Goal: Task Accomplishment & Management: Complete application form

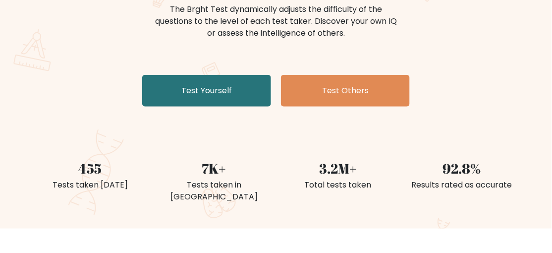
scroll to position [129, 0]
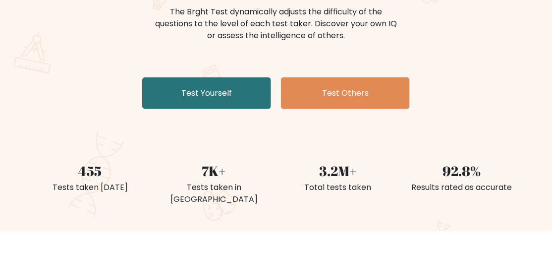
click at [251, 98] on link "Test Yourself" at bounding box center [206, 93] width 129 height 32
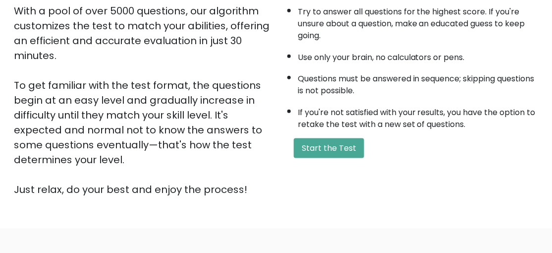
scroll to position [185, 0]
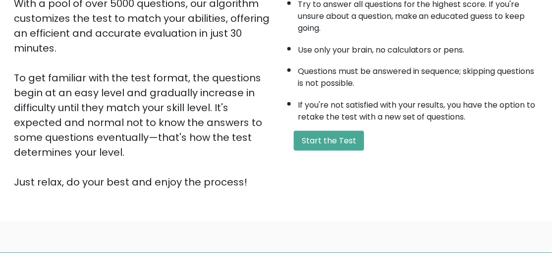
click at [339, 137] on button "Start the Test" at bounding box center [329, 141] width 70 height 20
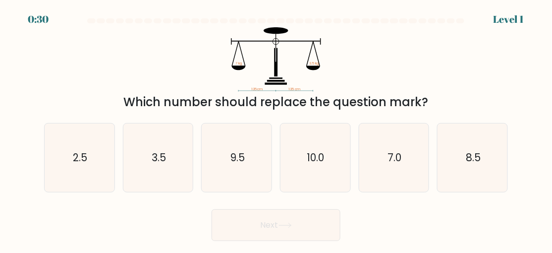
click at [173, 154] on icon "3.5" at bounding box center [158, 157] width 68 height 68
click at [276, 129] on input "b. 3.5" at bounding box center [276, 127] width 0 height 2
radio input "true"
click at [305, 229] on button "Next" at bounding box center [276, 225] width 129 height 32
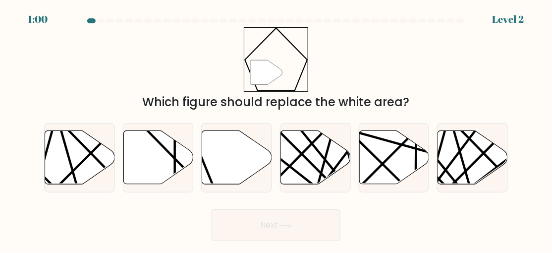
click at [246, 173] on icon at bounding box center [237, 157] width 70 height 54
click at [276, 129] on input "c." at bounding box center [276, 127] width 0 height 2
radio input "true"
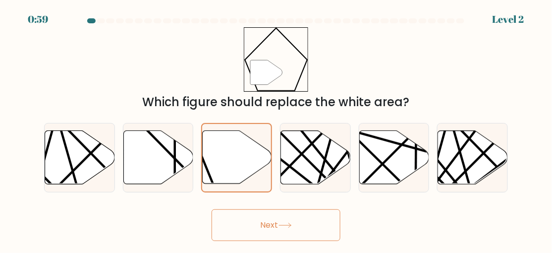
click at [305, 235] on button "Next" at bounding box center [276, 225] width 129 height 32
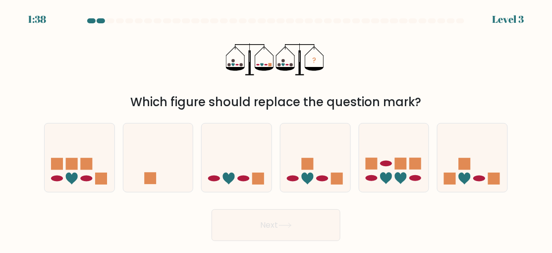
click at [256, 184] on rect at bounding box center [258, 178] width 12 height 12
click at [276, 129] on input "c." at bounding box center [276, 127] width 0 height 2
radio input "true"
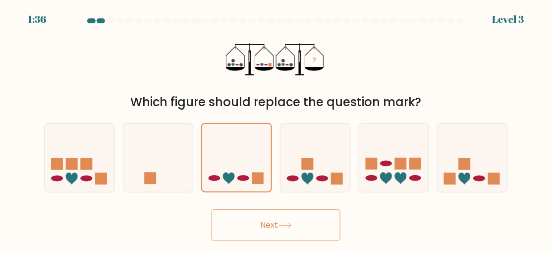
click at [322, 238] on button "Next" at bounding box center [276, 225] width 129 height 32
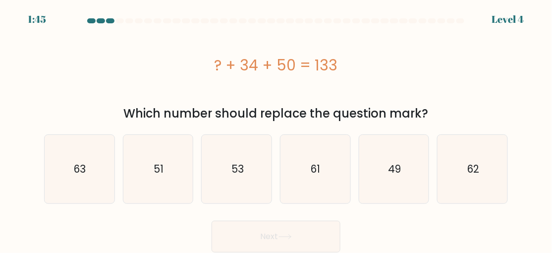
click at [174, 158] on icon "51" at bounding box center [158, 169] width 68 height 68
click at [276, 129] on input "b. 51" at bounding box center [276, 127] width 0 height 2
radio input "true"
click at [255, 193] on icon "53" at bounding box center [237, 169] width 68 height 68
click at [276, 129] on input "c. 53" at bounding box center [276, 127] width 0 height 2
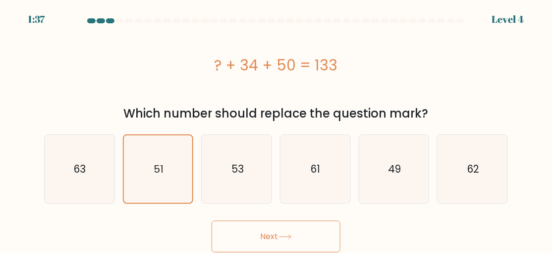
radio input "true"
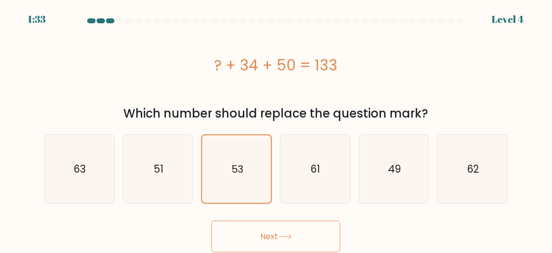
click at [174, 181] on icon "51" at bounding box center [158, 169] width 68 height 68
click at [276, 129] on input "b. 51" at bounding box center [276, 127] width 0 height 2
radio input "true"
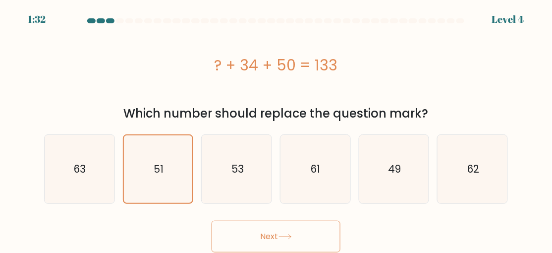
click at [283, 239] on icon at bounding box center [284, 236] width 13 height 5
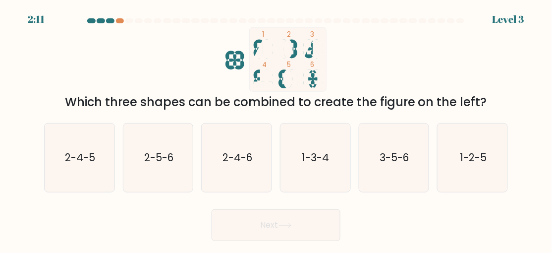
scroll to position [16, 0]
click at [322, 159] on text "1-3-4" at bounding box center [315, 157] width 27 height 14
click at [276, 129] on input "d. 1-3-4" at bounding box center [276, 127] width 0 height 2
radio input "true"
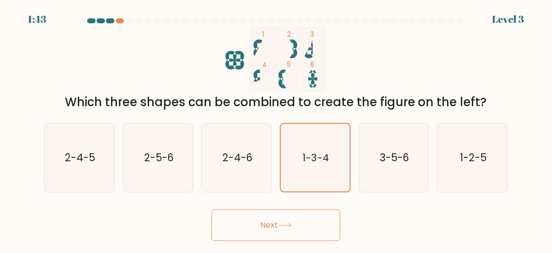
click at [319, 158] on text "1-3-4" at bounding box center [316, 158] width 27 height 14
click at [276, 129] on input "d. 1-3-4" at bounding box center [276, 127] width 0 height 2
click at [257, 150] on icon "2-4-6" at bounding box center [237, 157] width 68 height 68
click at [276, 129] on input "c. 2-4-6" at bounding box center [276, 127] width 0 height 2
radio input "true"
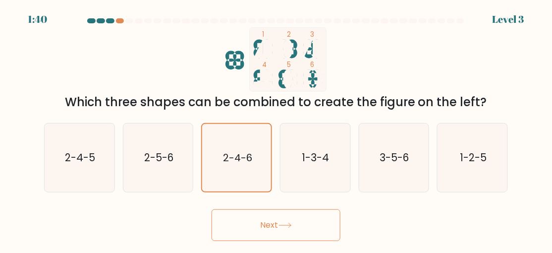
click at [322, 139] on icon "1-3-4" at bounding box center [315, 157] width 68 height 68
click at [276, 129] on input "d. 1-3-4" at bounding box center [276, 127] width 0 height 2
radio input "true"
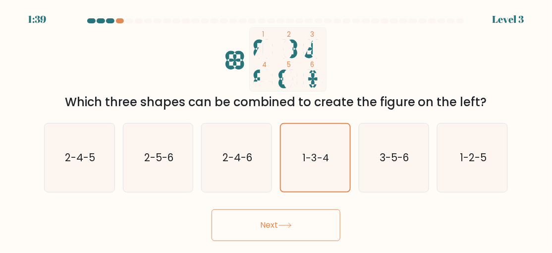
click at [439, 129] on icon "1-2-5" at bounding box center [472, 157] width 68 height 68
click at [276, 129] on input "f. 1-2-5" at bounding box center [276, 127] width 0 height 2
radio input "true"
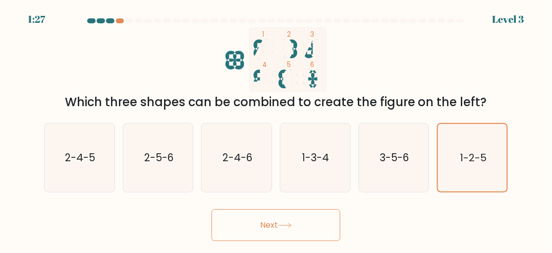
click at [321, 222] on button "Next" at bounding box center [276, 225] width 129 height 32
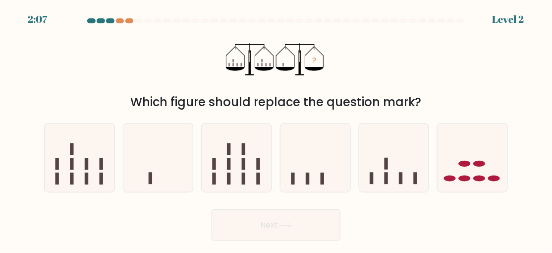
click at [400, 172] on rect at bounding box center [400, 178] width 3 height 12
click at [276, 129] on input "e." at bounding box center [276, 127] width 0 height 2
radio input "true"
click at [164, 159] on icon at bounding box center [158, 157] width 70 height 58
click at [276, 129] on input "b." at bounding box center [276, 127] width 0 height 2
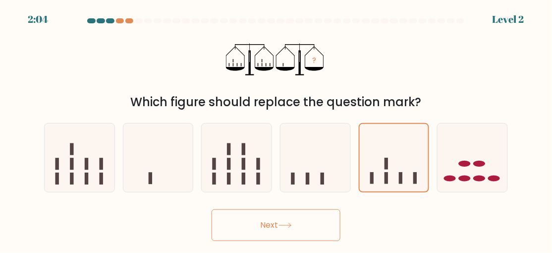
radio input "true"
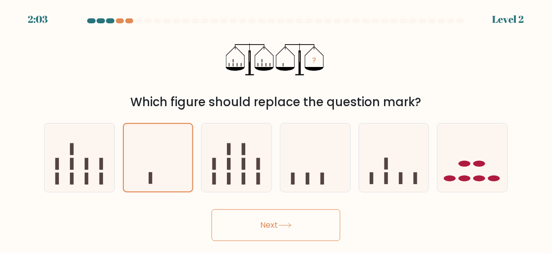
click at [279, 212] on button "Next" at bounding box center [276, 225] width 129 height 32
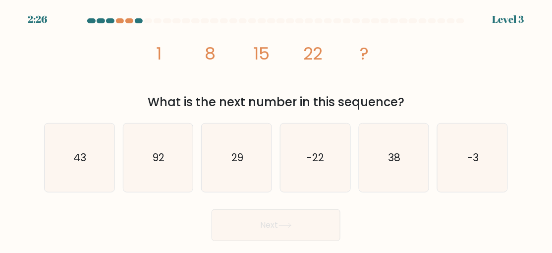
scroll to position [0, 0]
click at [82, 155] on icon "43" at bounding box center [79, 157] width 68 height 68
click at [276, 129] on input "a. 43" at bounding box center [276, 127] width 0 height 2
radio input "true"
click at [258, 164] on icon "29" at bounding box center [237, 157] width 68 height 68
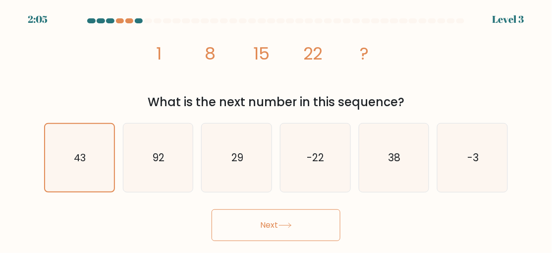
click at [276, 129] on input "c. 29" at bounding box center [276, 127] width 0 height 2
radio input "true"
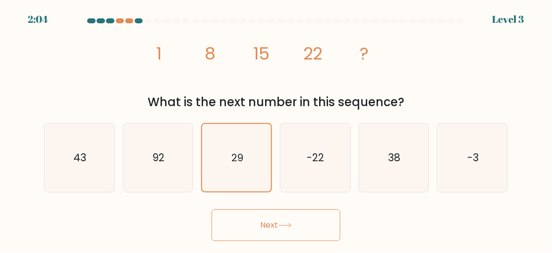
click at [303, 236] on button "Next" at bounding box center [276, 225] width 129 height 32
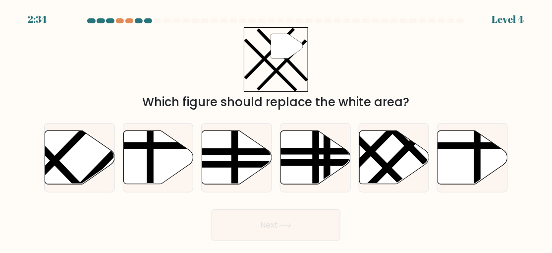
click at [71, 163] on icon at bounding box center [80, 157] width 70 height 54
click at [276, 129] on input "a." at bounding box center [276, 127] width 0 height 2
radio input "true"
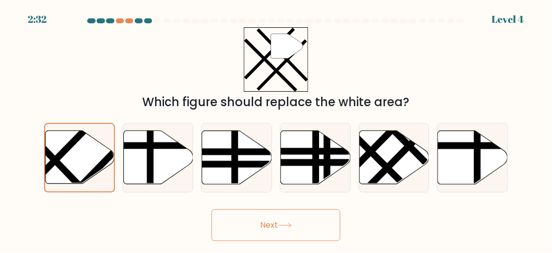
click at [277, 231] on button "Next" at bounding box center [276, 225] width 129 height 32
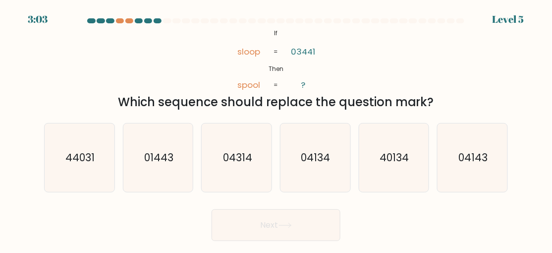
click at [245, 164] on text "04314" at bounding box center [237, 157] width 29 height 14
click at [276, 129] on input "c. 04314" at bounding box center [276, 127] width 0 height 2
radio input "true"
click at [295, 241] on button "Next" at bounding box center [276, 225] width 129 height 32
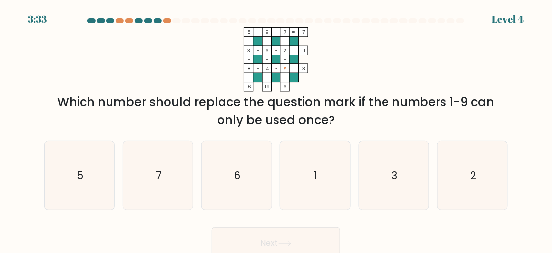
click at [399, 179] on icon "3" at bounding box center [394, 175] width 68 height 68
click at [276, 129] on input "e. 3" at bounding box center [276, 127] width 0 height 2
radio input "true"
click at [321, 250] on button "Next" at bounding box center [276, 243] width 129 height 32
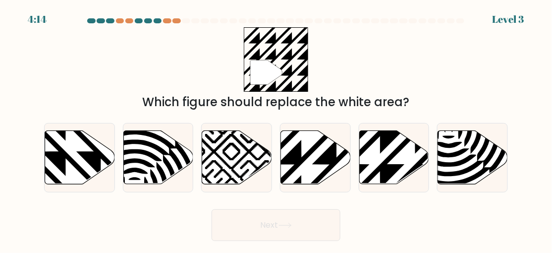
click at [328, 178] on icon at bounding box center [337, 129] width 141 height 141
click at [276, 129] on input "d." at bounding box center [276, 127] width 0 height 2
radio input "true"
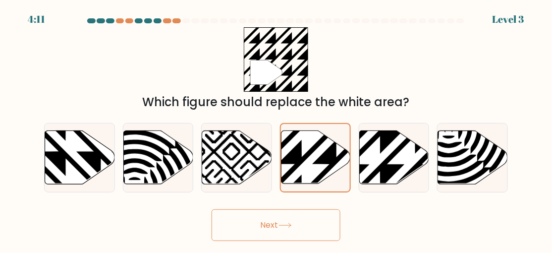
click at [304, 235] on button "Next" at bounding box center [276, 225] width 129 height 32
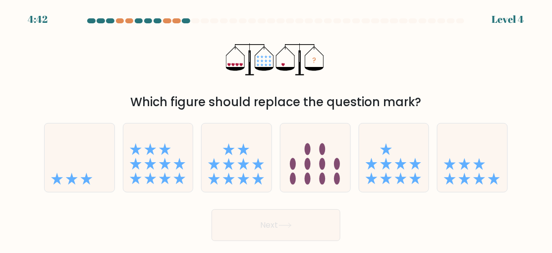
click at [71, 184] on icon at bounding box center [72, 178] width 12 height 12
click at [276, 129] on input "a." at bounding box center [276, 127] width 0 height 2
radio input "true"
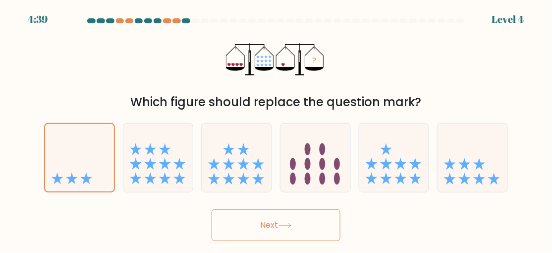
click at [302, 232] on button "Next" at bounding box center [276, 225] width 129 height 32
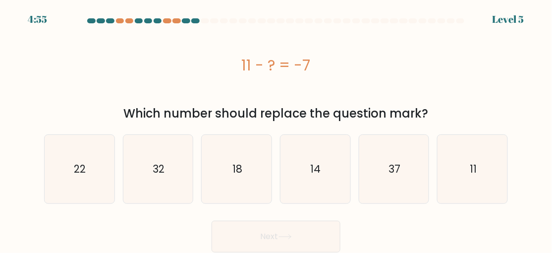
click at [311, 174] on text "14" at bounding box center [316, 168] width 10 height 14
click at [276, 129] on input "d. 14" at bounding box center [276, 127] width 0 height 2
radio input "true"
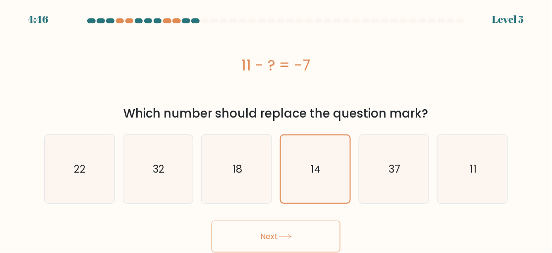
click at [303, 244] on button "Next" at bounding box center [276, 236] width 129 height 32
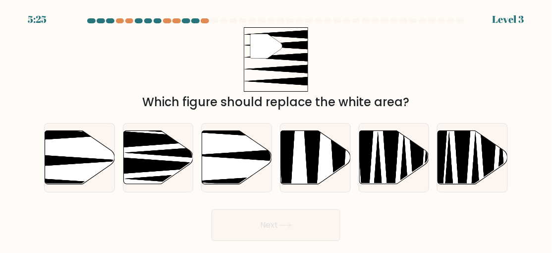
click at [234, 171] on icon at bounding box center [237, 157] width 70 height 54
click at [276, 129] on input "c." at bounding box center [276, 127] width 0 height 2
radio input "true"
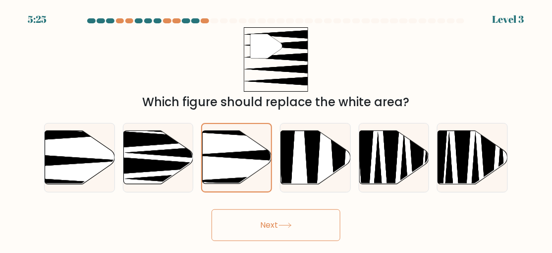
click at [311, 241] on button "Next" at bounding box center [276, 225] width 129 height 32
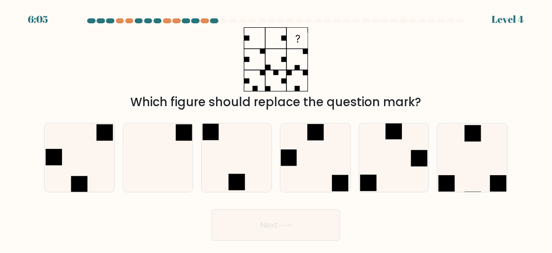
click at [66, 174] on icon at bounding box center [79, 157] width 68 height 68
click at [276, 129] on input "a." at bounding box center [276, 127] width 0 height 2
radio input "true"
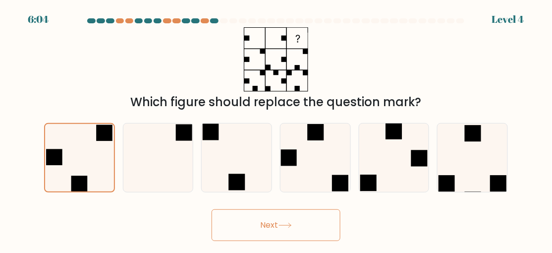
click at [304, 233] on button "Next" at bounding box center [276, 225] width 129 height 32
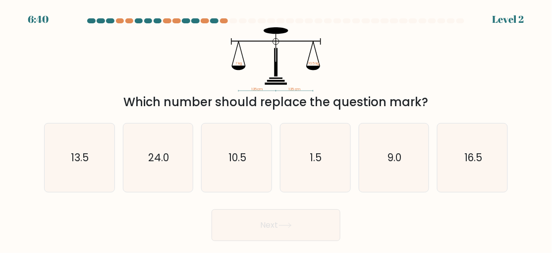
click at [63, 161] on icon "13.5" at bounding box center [79, 157] width 68 height 68
click at [276, 129] on input "a. 13.5" at bounding box center [276, 127] width 0 height 2
radio input "true"
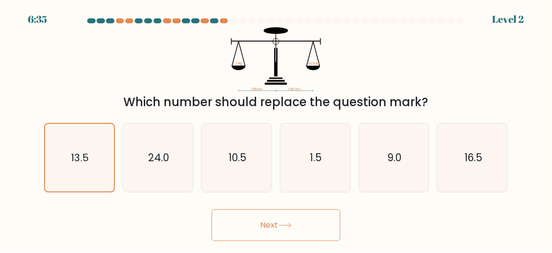
click at [247, 186] on icon "10.5" at bounding box center [237, 157] width 68 height 68
click at [276, 129] on input "c. 10.5" at bounding box center [276, 127] width 0 height 2
radio input "true"
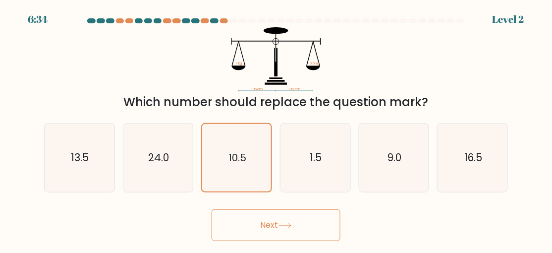
click at [56, 162] on icon "13.5" at bounding box center [79, 157] width 68 height 68
click at [276, 129] on input "a. 13.5" at bounding box center [276, 127] width 0 height 2
radio input "true"
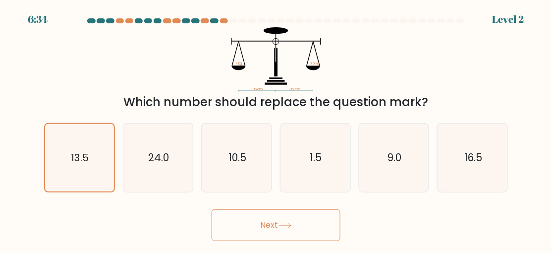
click at [234, 164] on text "10.5" at bounding box center [237, 157] width 18 height 14
click at [276, 129] on input "c. 10.5" at bounding box center [276, 127] width 0 height 2
radio input "true"
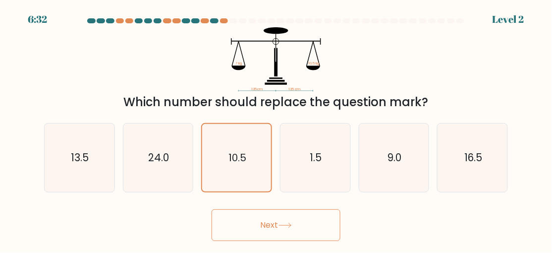
click at [283, 241] on button "Next" at bounding box center [276, 225] width 129 height 32
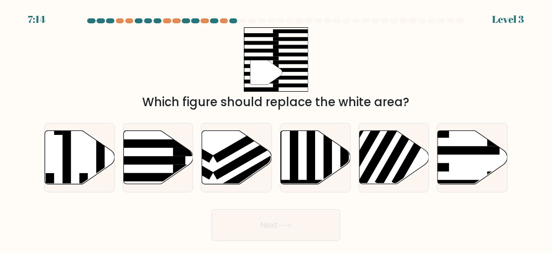
click at [157, 164] on icon at bounding box center [158, 157] width 70 height 54
click at [276, 129] on input "b." at bounding box center [276, 127] width 0 height 2
radio input "true"
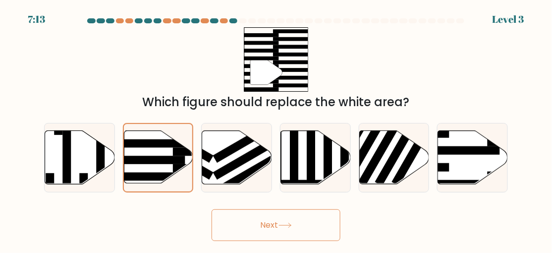
click at [314, 237] on button "Next" at bounding box center [276, 225] width 129 height 32
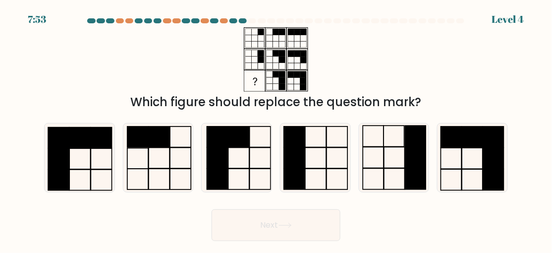
click at [390, 162] on icon at bounding box center [394, 157] width 68 height 68
click at [276, 129] on input "e." at bounding box center [276, 127] width 0 height 2
radio input "true"
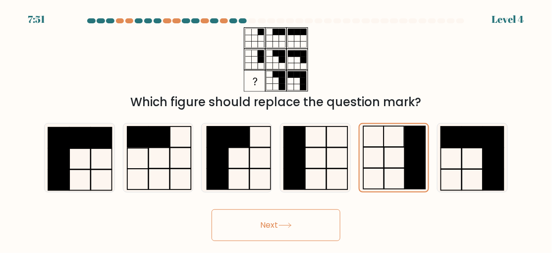
click at [458, 165] on icon at bounding box center [472, 157] width 68 height 68
click at [276, 129] on input "f." at bounding box center [276, 127] width 0 height 2
radio input "true"
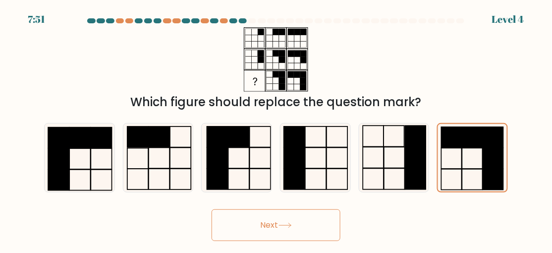
click at [234, 170] on icon at bounding box center [237, 157] width 68 height 68
click at [276, 129] on input "c." at bounding box center [276, 127] width 0 height 2
radio input "true"
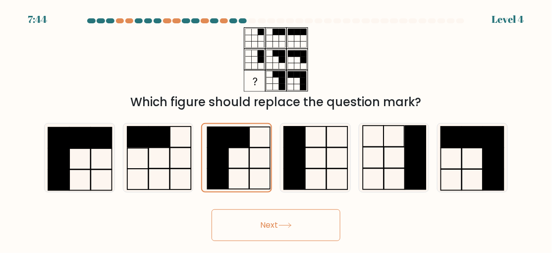
click at [317, 230] on button "Next" at bounding box center [276, 225] width 129 height 32
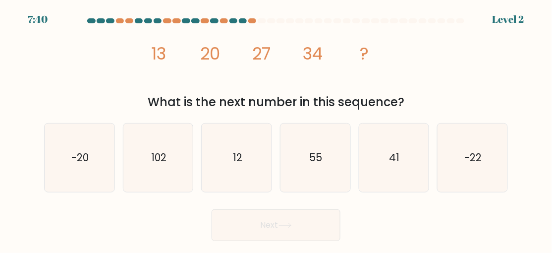
click at [403, 180] on icon "41" at bounding box center [394, 157] width 68 height 68
click at [276, 129] on input "e. 41" at bounding box center [276, 127] width 0 height 2
radio input "true"
click at [324, 230] on button "Next" at bounding box center [276, 225] width 129 height 32
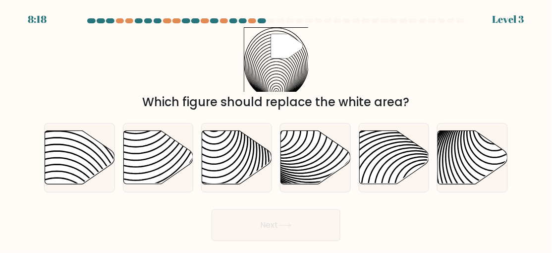
click at [222, 173] on icon at bounding box center [237, 157] width 70 height 54
click at [276, 129] on input "c." at bounding box center [276, 127] width 0 height 2
radio input "true"
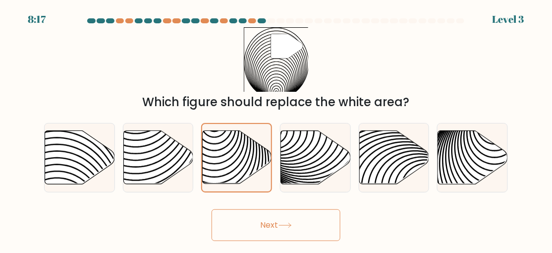
click at [318, 226] on button "Next" at bounding box center [276, 225] width 129 height 32
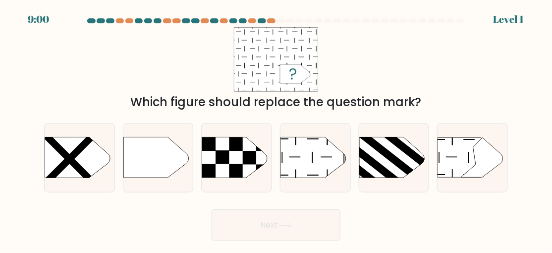
click at [329, 178] on icon at bounding box center [312, 157] width 65 height 41
click at [276, 129] on input "d." at bounding box center [276, 127] width 0 height 2
radio input "true"
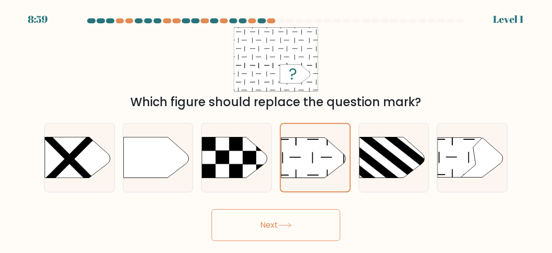
click at [320, 240] on button "Next" at bounding box center [276, 225] width 129 height 32
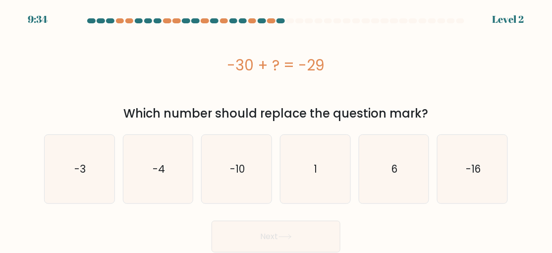
click at [314, 160] on icon "1" at bounding box center [315, 169] width 68 height 68
click at [276, 129] on input "d. 1" at bounding box center [276, 127] width 0 height 2
radio input "true"
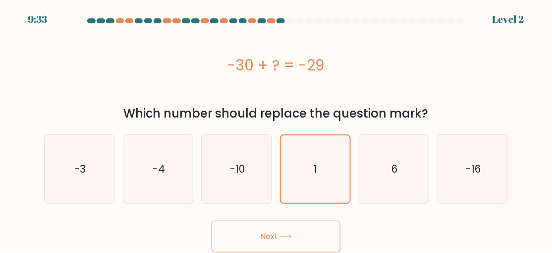
click at [325, 238] on button "Next" at bounding box center [276, 236] width 129 height 32
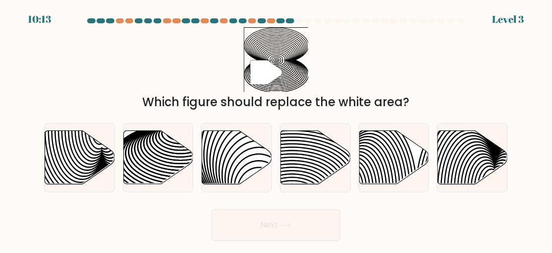
click at [149, 182] on icon at bounding box center [180, 165] width 141 height 70
click at [276, 129] on input "b." at bounding box center [276, 127] width 0 height 2
radio input "true"
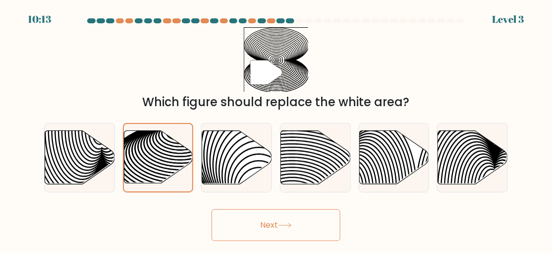
click at [272, 240] on button "Next" at bounding box center [276, 225] width 129 height 32
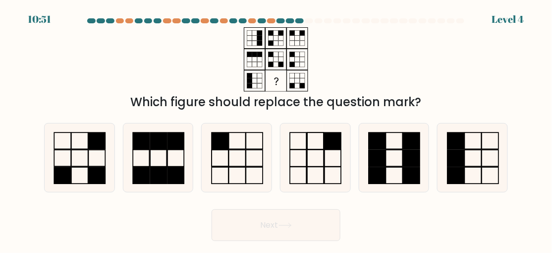
click at [408, 166] on rect at bounding box center [411, 158] width 17 height 16
click at [276, 129] on input "e." at bounding box center [276, 127] width 0 height 2
radio input "true"
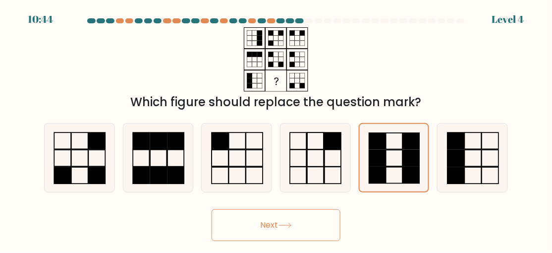
click at [99, 172] on icon at bounding box center [79, 157] width 68 height 68
click at [276, 129] on input "a." at bounding box center [276, 127] width 0 height 2
radio input "true"
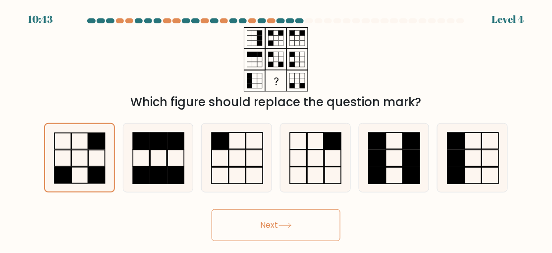
click at [261, 241] on button "Next" at bounding box center [276, 225] width 129 height 32
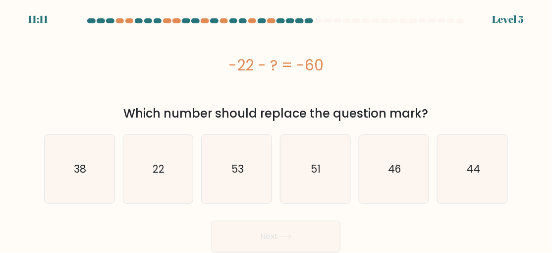
click at [328, 166] on icon "51" at bounding box center [315, 169] width 68 height 68
click at [276, 129] on input "d. 51" at bounding box center [276, 127] width 0 height 2
radio input "true"
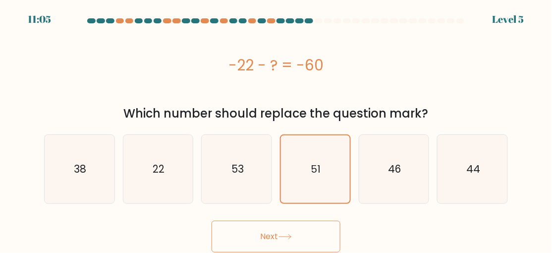
click at [492, 175] on icon "44" at bounding box center [472, 169] width 68 height 68
click at [276, 129] on input "f. 44" at bounding box center [276, 127] width 0 height 2
radio input "true"
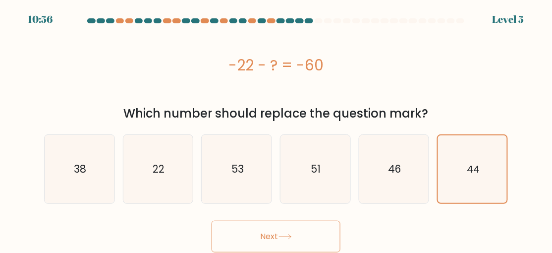
click at [180, 169] on icon "22" at bounding box center [158, 169] width 68 height 68
click at [276, 129] on input "b. 22" at bounding box center [276, 127] width 0 height 2
radio input "true"
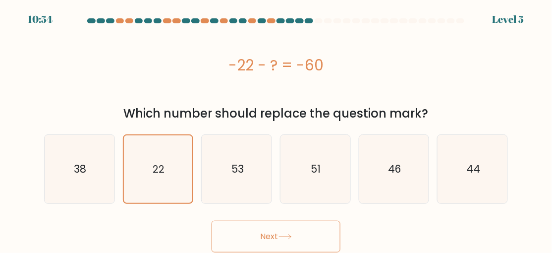
click at [91, 189] on icon "38" at bounding box center [79, 169] width 68 height 68
click at [276, 129] on input "a. 38" at bounding box center [276, 127] width 0 height 2
radio input "true"
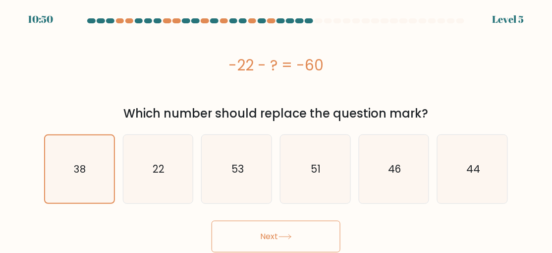
click at [395, 185] on icon "46" at bounding box center [394, 169] width 68 height 68
click at [276, 129] on input "e. 46" at bounding box center [276, 127] width 0 height 2
radio input "true"
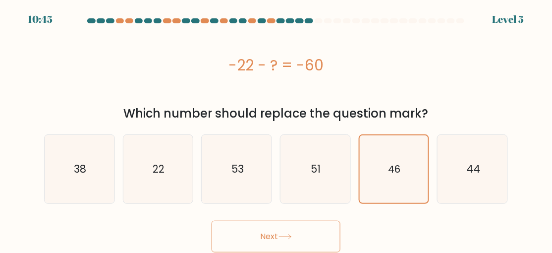
click at [92, 174] on icon "38" at bounding box center [79, 169] width 68 height 68
click at [276, 129] on input "a. 38" at bounding box center [276, 127] width 0 height 2
radio input "true"
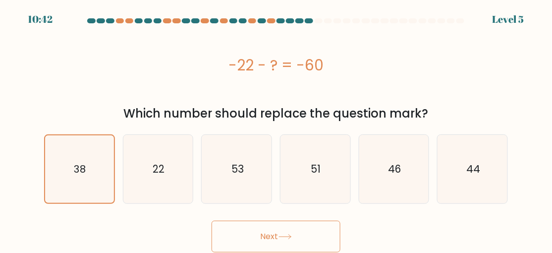
click at [274, 234] on button "Next" at bounding box center [276, 236] width 129 height 32
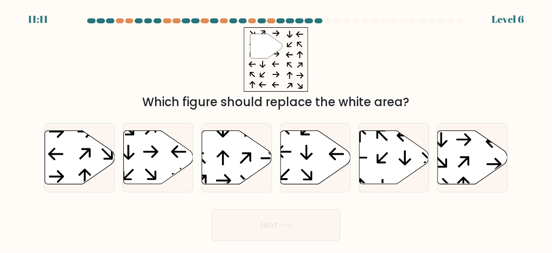
click at [313, 160] on icon at bounding box center [316, 157] width 70 height 54
click at [276, 129] on input "d." at bounding box center [276, 127] width 0 height 2
radio input "true"
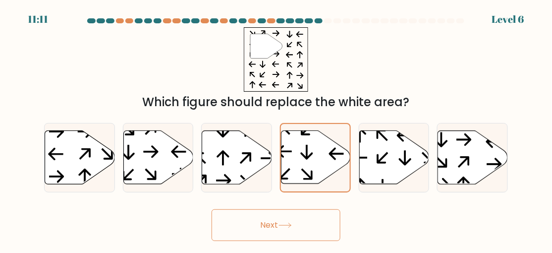
click at [407, 171] on icon at bounding box center [394, 157] width 70 height 54
click at [276, 129] on input "e." at bounding box center [276, 127] width 0 height 2
radio input "true"
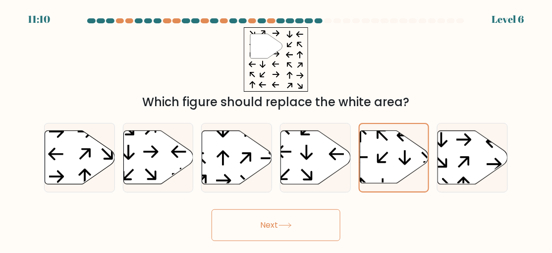
click at [484, 180] on icon at bounding box center [473, 157] width 70 height 54
click at [276, 129] on input "f." at bounding box center [276, 127] width 0 height 2
radio input "true"
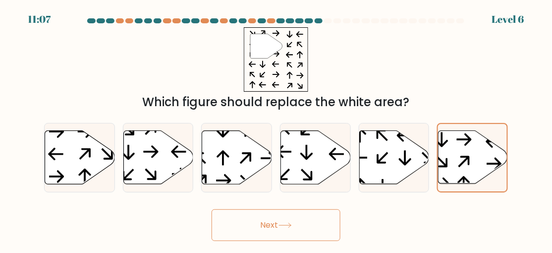
click at [76, 154] on icon at bounding box center [80, 157] width 70 height 54
click at [276, 129] on input "a." at bounding box center [276, 127] width 0 height 2
radio input "true"
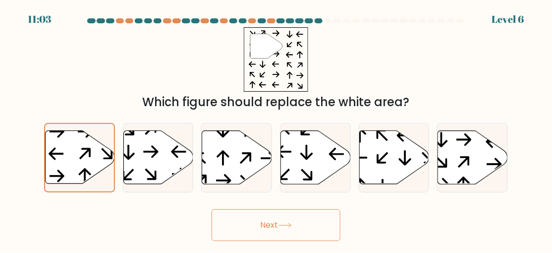
click at [238, 172] on icon at bounding box center [237, 157] width 70 height 54
click at [276, 129] on input "c." at bounding box center [276, 127] width 0 height 2
radio input "true"
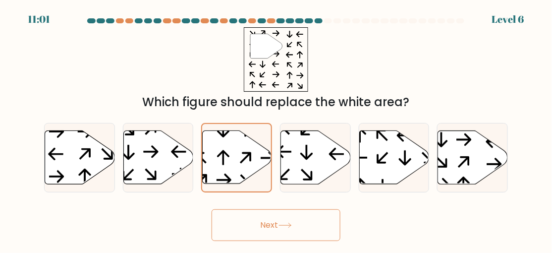
click at [341, 182] on icon at bounding box center [337, 176] width 15 height 12
click at [276, 129] on input "d." at bounding box center [276, 127] width 0 height 2
radio input "true"
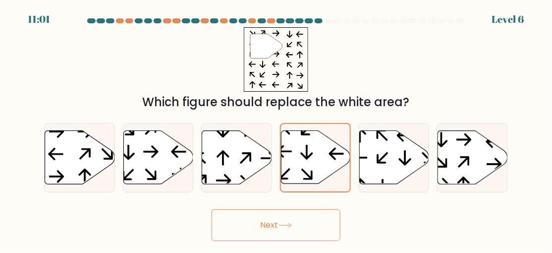
click at [333, 150] on icon at bounding box center [315, 157] width 69 height 54
click at [276, 129] on input "d." at bounding box center [276, 127] width 0 height 2
click at [394, 165] on icon at bounding box center [394, 157] width 70 height 54
click at [276, 129] on input "e." at bounding box center [276, 127] width 0 height 2
radio input "true"
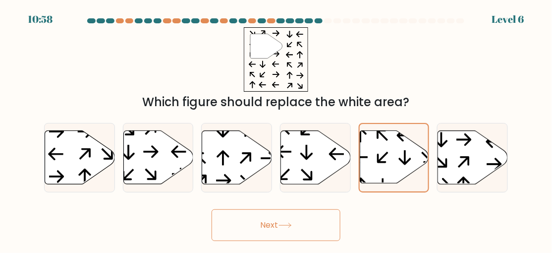
click at [470, 171] on icon at bounding box center [473, 157] width 70 height 54
click at [276, 129] on input "f." at bounding box center [276, 127] width 0 height 2
radio input "true"
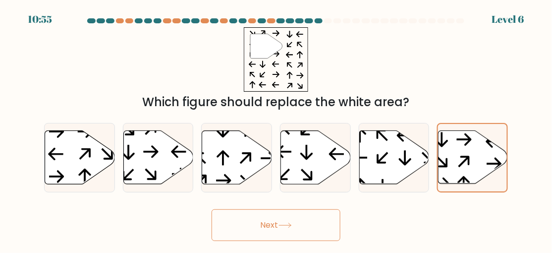
click at [222, 156] on icon at bounding box center [237, 157] width 70 height 54
click at [276, 129] on input "c." at bounding box center [276, 127] width 0 height 2
radio input "true"
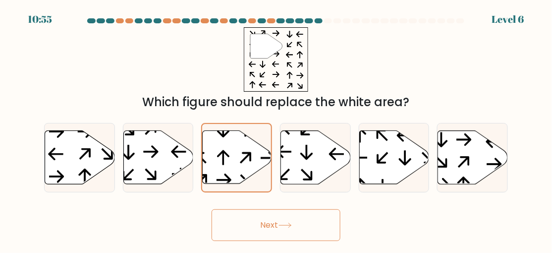
click at [151, 172] on icon at bounding box center [158, 157] width 70 height 54
click at [276, 129] on input "b." at bounding box center [276, 127] width 0 height 2
radio input "true"
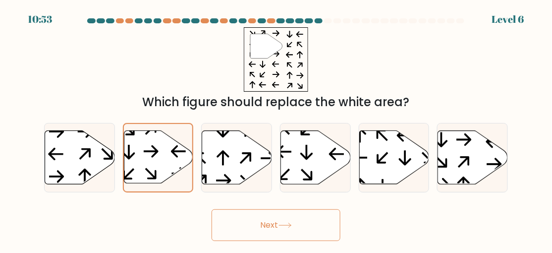
click at [260, 232] on button "Next" at bounding box center [276, 225] width 129 height 32
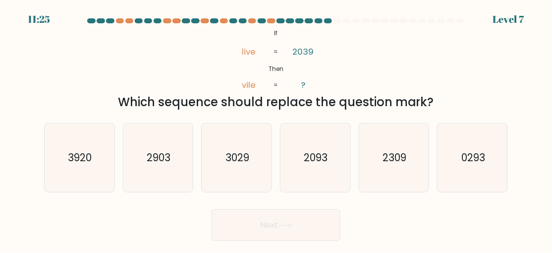
click at [416, 176] on icon "2309" at bounding box center [394, 157] width 68 height 68
click at [276, 129] on input "e. 2309" at bounding box center [276, 127] width 0 height 2
radio input "true"
click at [292, 228] on icon at bounding box center [284, 224] width 13 height 5
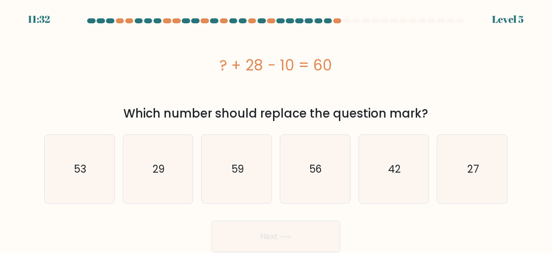
click at [154, 181] on icon "29" at bounding box center [158, 169] width 68 height 68
click at [276, 129] on input "b. 29" at bounding box center [276, 127] width 0 height 2
radio input "true"
click at [386, 186] on icon "42" at bounding box center [394, 169] width 68 height 68
click at [276, 129] on input "e. 42" at bounding box center [276, 127] width 0 height 2
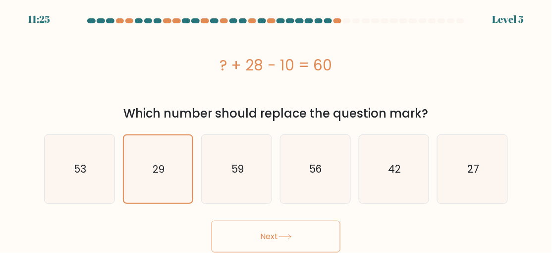
radio input "true"
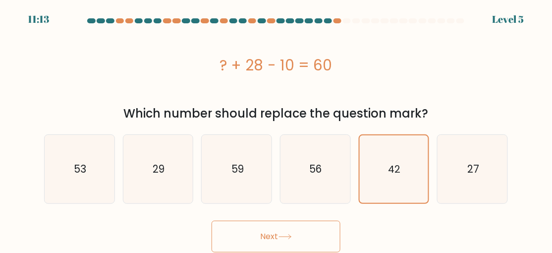
click at [330, 241] on button "Next" at bounding box center [276, 236] width 129 height 32
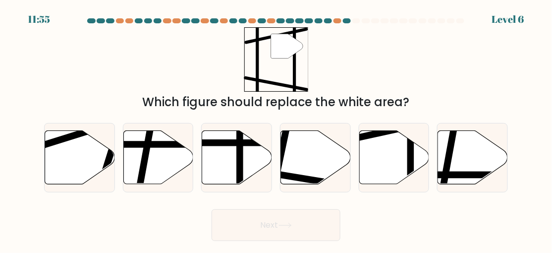
click at [391, 153] on icon at bounding box center [394, 157] width 70 height 54
click at [276, 129] on input "e." at bounding box center [276, 127] width 0 height 2
radio input "true"
click at [300, 241] on button "Next" at bounding box center [276, 225] width 129 height 32
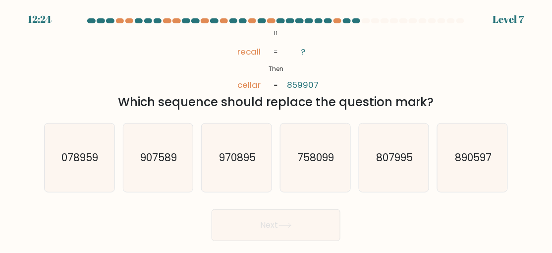
click at [410, 189] on icon "807995" at bounding box center [394, 157] width 68 height 68
click at [276, 129] on input "e. 807995" at bounding box center [276, 127] width 0 height 2
radio input "true"
click at [318, 233] on button "Next" at bounding box center [276, 225] width 129 height 32
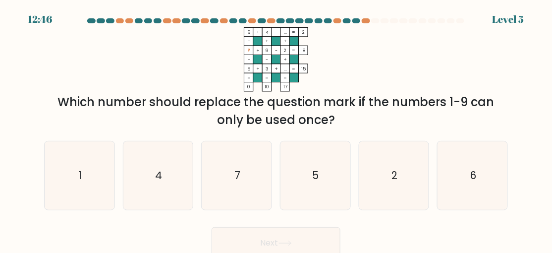
click at [398, 210] on icon "2" at bounding box center [394, 175] width 68 height 68
click at [276, 129] on input "e. 2" at bounding box center [276, 127] width 0 height 2
radio input "true"
click at [336, 192] on icon "5" at bounding box center [315, 175] width 68 height 68
click at [276, 129] on input "d. 5" at bounding box center [276, 127] width 0 height 2
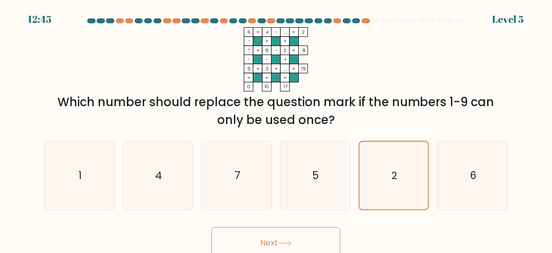
radio input "true"
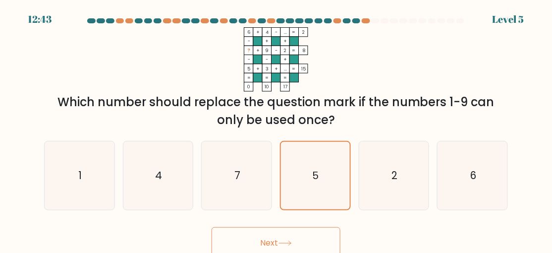
click at [313, 247] on button "Next" at bounding box center [276, 243] width 129 height 32
click at [311, 241] on button "Next" at bounding box center [276, 243] width 129 height 32
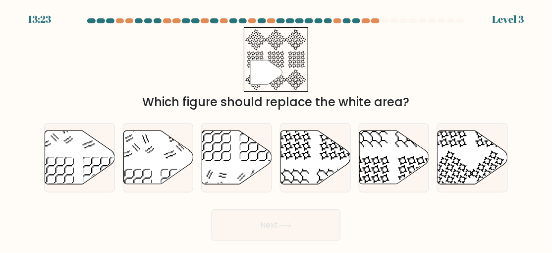
click at [290, 184] on icon at bounding box center [316, 157] width 70 height 54
click at [276, 129] on input "d." at bounding box center [276, 127] width 0 height 2
radio input "true"
click at [303, 224] on button "Next" at bounding box center [276, 225] width 129 height 32
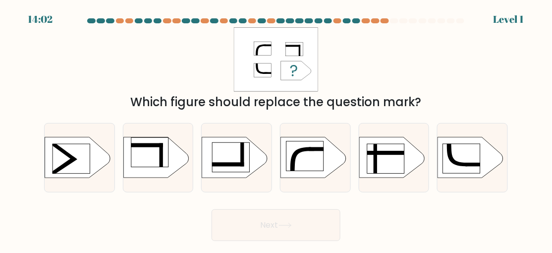
click at [230, 162] on rect at bounding box center [231, 158] width 37 height 30
click at [276, 129] on input "c." at bounding box center [276, 127] width 0 height 2
radio input "true"
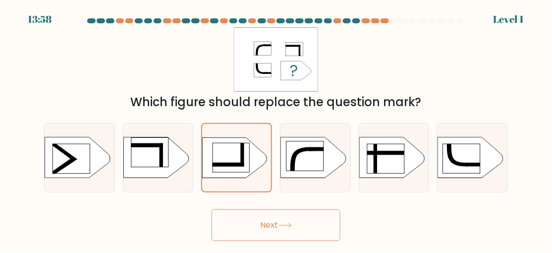
click at [310, 228] on button "Next" at bounding box center [276, 225] width 129 height 32
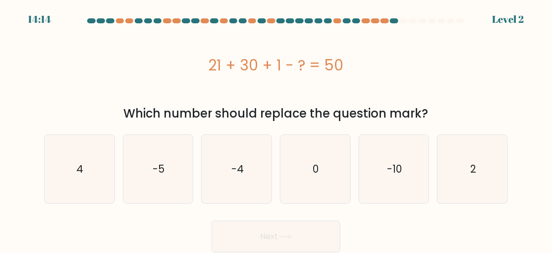
click at [408, 167] on icon "-10" at bounding box center [394, 169] width 68 height 68
click at [276, 129] on input "e. -10" at bounding box center [276, 127] width 0 height 2
radio input "true"
click at [300, 237] on button "Next" at bounding box center [276, 236] width 129 height 32
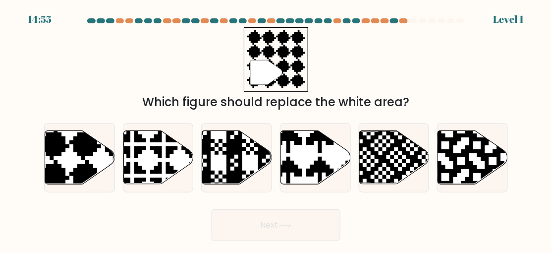
click at [77, 181] on icon at bounding box center [101, 128] width 126 height 126
click at [276, 129] on input "a." at bounding box center [276, 127] width 0 height 2
radio input "true"
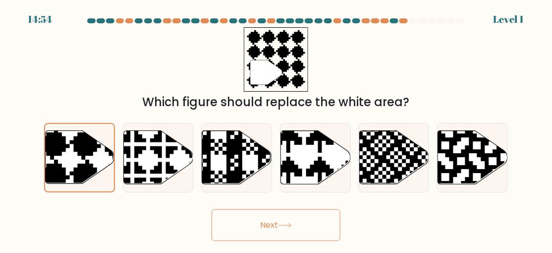
click at [310, 241] on button "Next" at bounding box center [276, 225] width 129 height 32
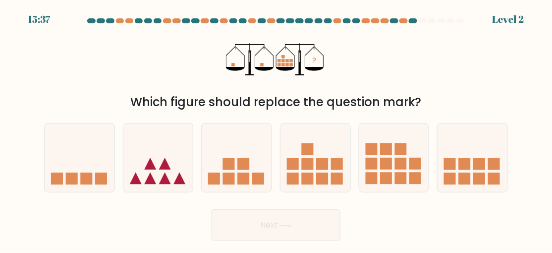
click at [330, 184] on icon at bounding box center [315, 157] width 70 height 58
click at [276, 129] on input "d." at bounding box center [276, 127] width 0 height 2
radio input "true"
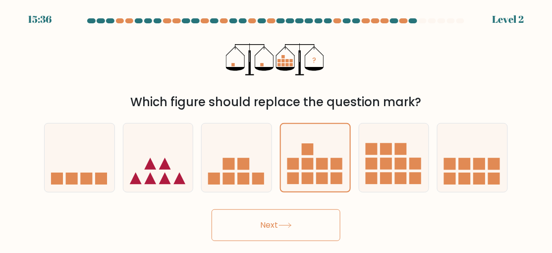
click at [312, 238] on button "Next" at bounding box center [276, 225] width 129 height 32
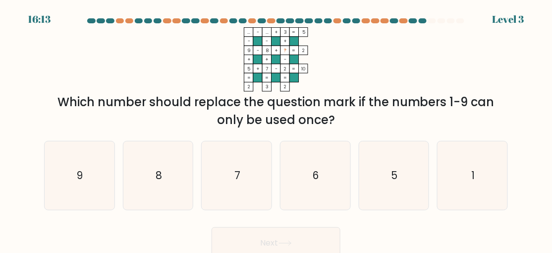
click at [73, 173] on icon "9" at bounding box center [79, 175] width 68 height 68
click at [276, 129] on input "a. 9" at bounding box center [276, 127] width 0 height 2
radio input "true"
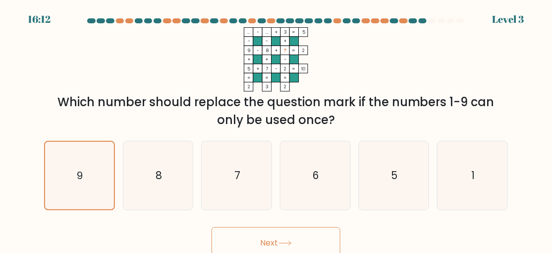
click at [337, 252] on button "Next" at bounding box center [276, 243] width 129 height 32
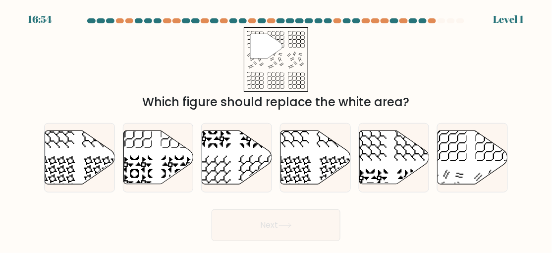
click at [464, 176] on icon at bounding box center [473, 157] width 70 height 54
click at [276, 129] on input "f." at bounding box center [276, 127] width 0 height 2
radio input "true"
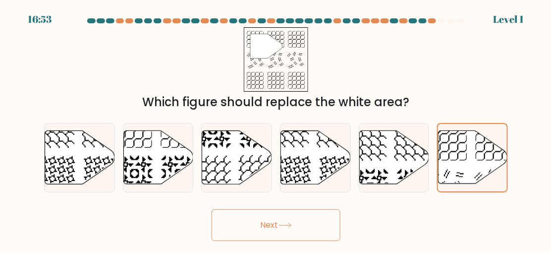
click at [328, 232] on button "Next" at bounding box center [276, 225] width 129 height 32
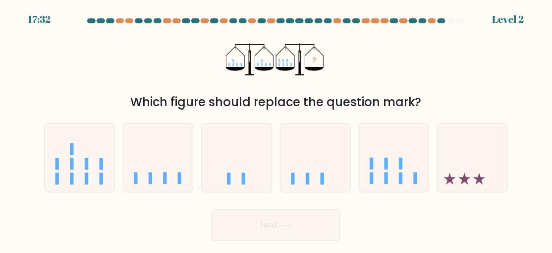
click at [402, 184] on rect at bounding box center [400, 178] width 3 height 12
click at [276, 129] on input "e." at bounding box center [276, 127] width 0 height 2
radio input "true"
click at [326, 229] on button "Next" at bounding box center [276, 225] width 129 height 32
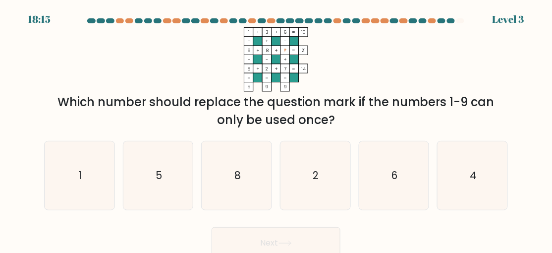
click at [480, 194] on icon "4" at bounding box center [472, 175] width 68 height 68
click at [276, 129] on input "f. 4" at bounding box center [276, 127] width 0 height 2
radio input "true"
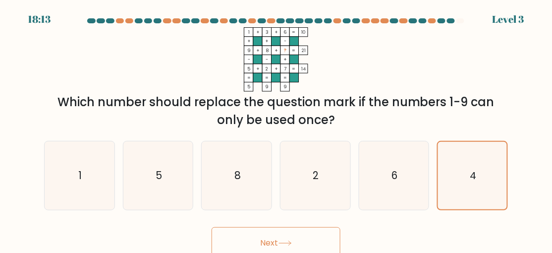
click at [406, 196] on icon "6" at bounding box center [394, 175] width 68 height 68
click at [276, 129] on input "e. 6" at bounding box center [276, 127] width 0 height 2
radio input "true"
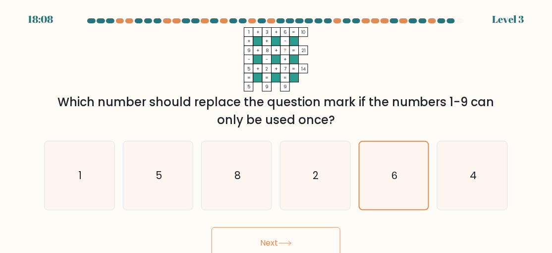
click at [487, 206] on icon "4" at bounding box center [472, 175] width 68 height 68
click at [276, 129] on input "f. 4" at bounding box center [276, 127] width 0 height 2
radio input "true"
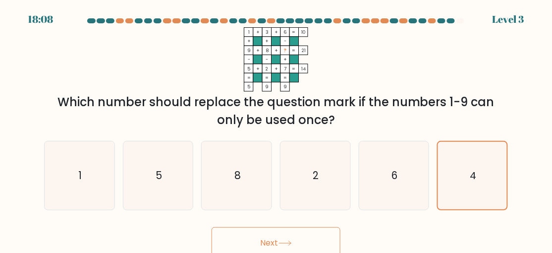
click at [334, 191] on icon "2" at bounding box center [315, 175] width 68 height 68
click at [276, 129] on input "d. 2" at bounding box center [276, 127] width 0 height 2
radio input "true"
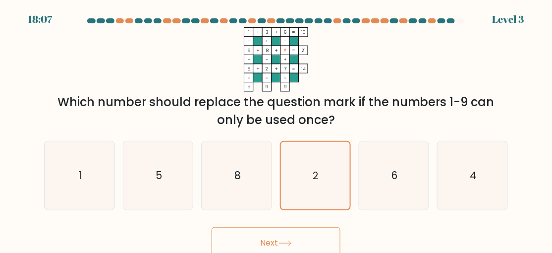
click at [322, 252] on button "Next" at bounding box center [276, 243] width 129 height 32
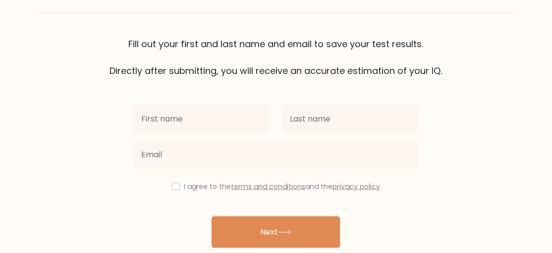
click at [145, 114] on input "text" at bounding box center [201, 119] width 137 height 28
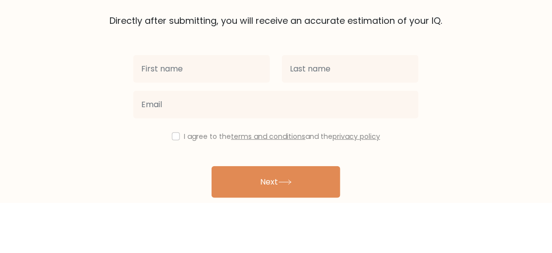
scroll to position [54, 0]
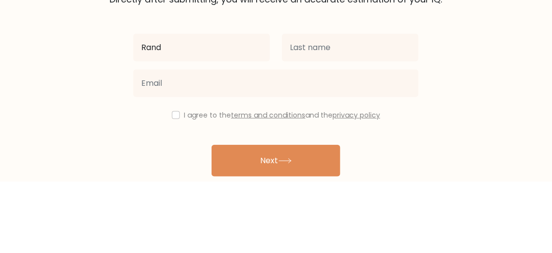
type input "Rand"
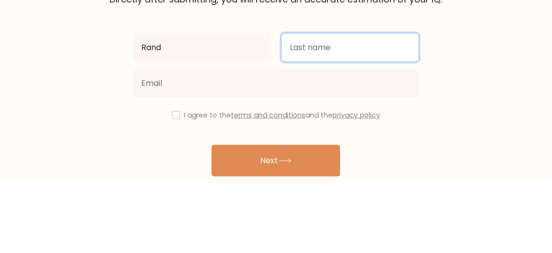
click at [388, 116] on input "text" at bounding box center [350, 119] width 137 height 28
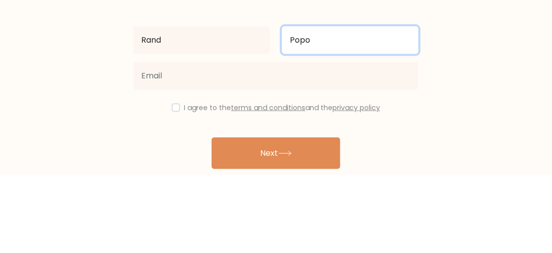
type input "Popo"
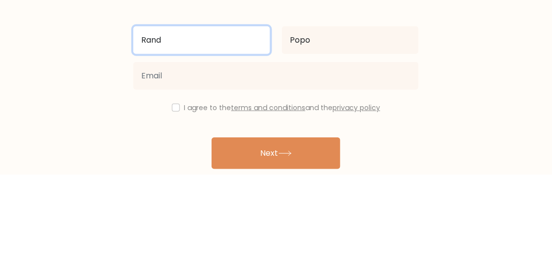
click at [171, 114] on input "Rand" at bounding box center [201, 119] width 137 height 28
type input "R"
type input "Q"
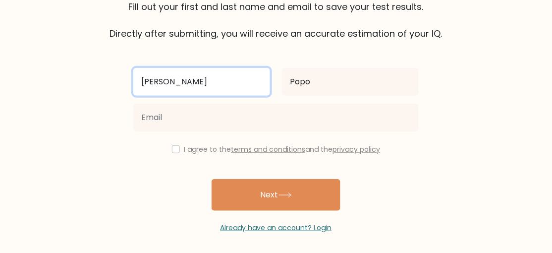
type input "[PERSON_NAME]"
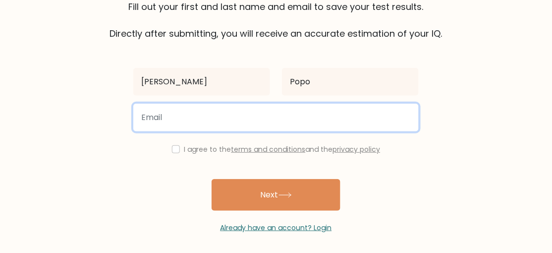
click at [153, 116] on input "email" at bounding box center [275, 118] width 285 height 28
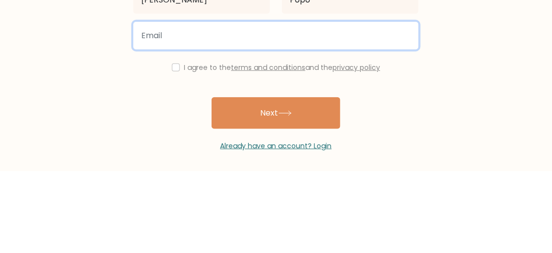
scroll to position [91, 0]
type input "andymagwen@gmail.com"
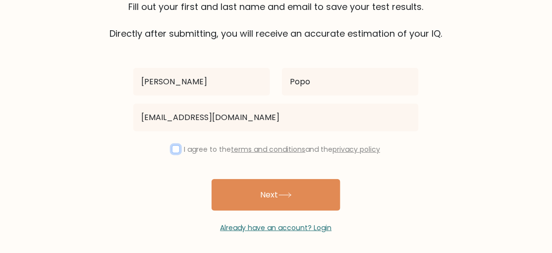
click at [174, 148] on input "checkbox" at bounding box center [176, 149] width 8 height 8
checkbox input "true"
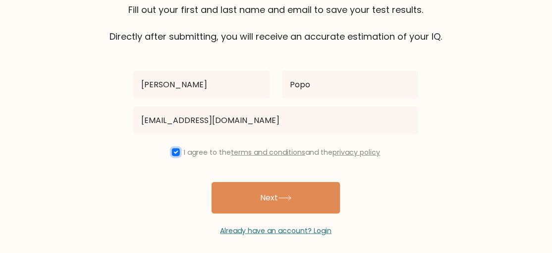
scroll to position [95, 0]
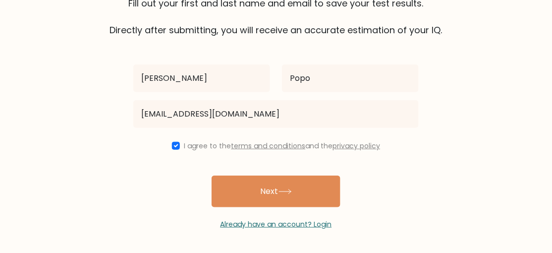
click at [303, 187] on button "Next" at bounding box center [276, 191] width 129 height 32
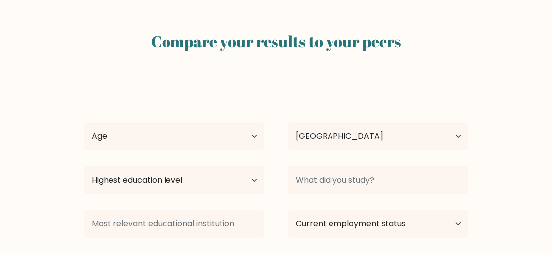
select select "SA"
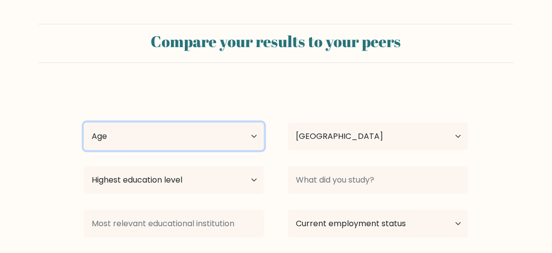
click at [240, 140] on select "Age Under 18 years old 18-24 years old 25-34 years old 35-44 years old 45-54 ye…" at bounding box center [174, 136] width 180 height 28
select select "min_18"
click at [84, 122] on select "Age Under 18 years old 18-24 years old 25-34 years old 35-44 years old 45-54 ye…" at bounding box center [174, 136] width 180 height 28
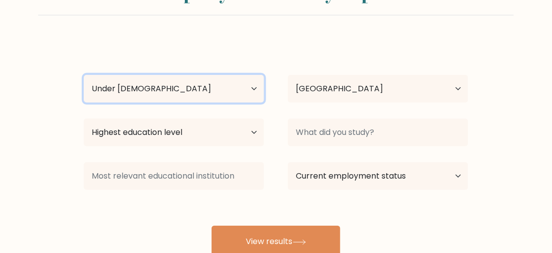
scroll to position [49, 0]
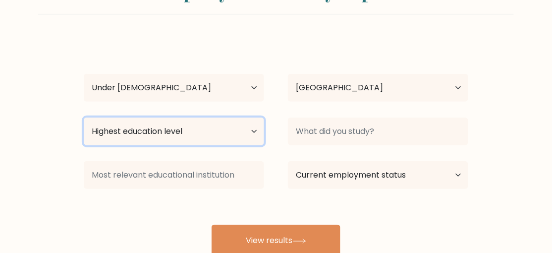
click at [245, 122] on select "Highest education level No schooling Primary Lower Secondary Upper Secondary Oc…" at bounding box center [174, 131] width 180 height 28
click at [84, 117] on select "Highest education level No schooling Primary Lower Secondary Upper Secondary Oc…" at bounding box center [174, 131] width 180 height 28
click at [246, 119] on select "Highest education level No schooling Primary Lower Secondary Upper Secondary Oc…" at bounding box center [174, 131] width 180 height 28
select select "lower_secondary"
click at [84, 117] on select "Highest education level No schooling Primary Lower Secondary Upper Secondary Oc…" at bounding box center [174, 131] width 180 height 28
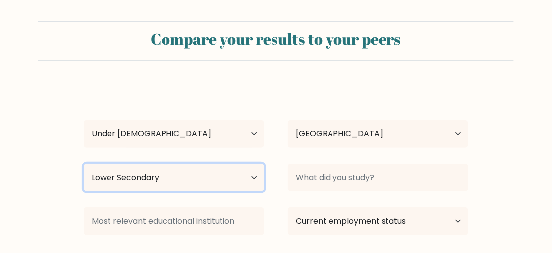
scroll to position [0, 0]
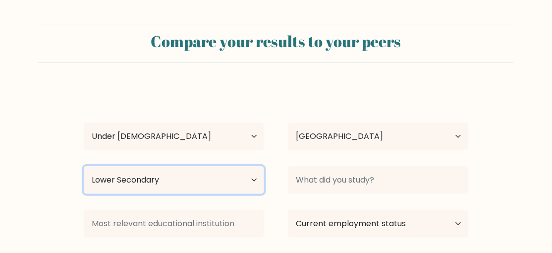
click at [214, 172] on select "Highest education level No schooling Primary Lower Secondary Upper Secondary Oc…" at bounding box center [174, 180] width 180 height 28
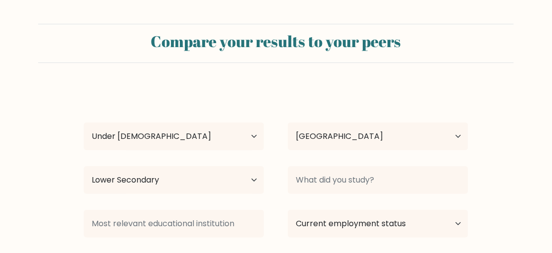
click at [334, 77] on form "Compare your results to your peers Mary Popo Age Under 18 years old 18-24 years…" at bounding box center [276, 164] width 552 height 281
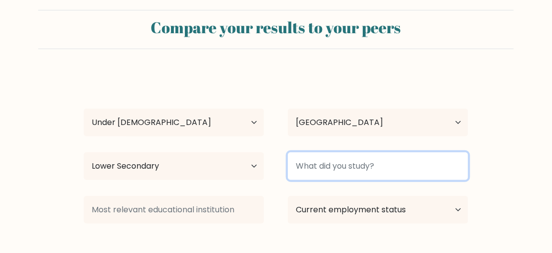
click at [439, 166] on input at bounding box center [378, 166] width 180 height 28
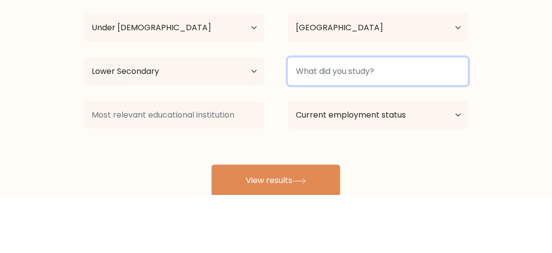
scroll to position [51, 0]
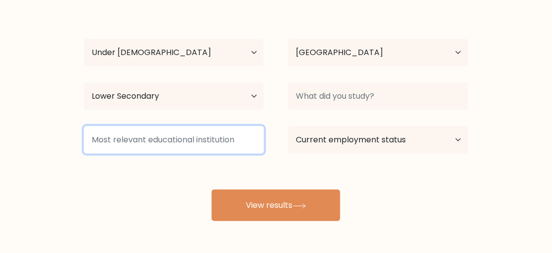
click at [111, 135] on input at bounding box center [174, 140] width 180 height 28
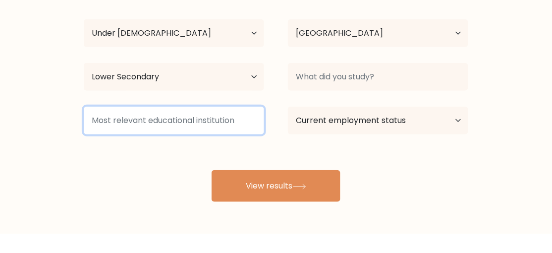
scroll to position [84, 0]
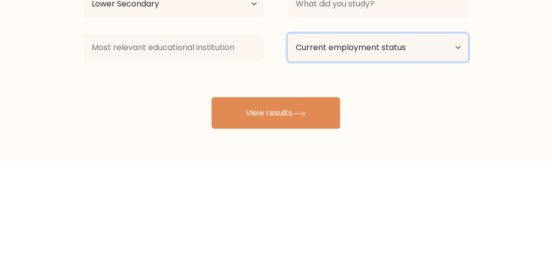
click at [459, 142] on select "Current employment status Employed Student Retired Other / prefer not to answer" at bounding box center [378, 140] width 180 height 28
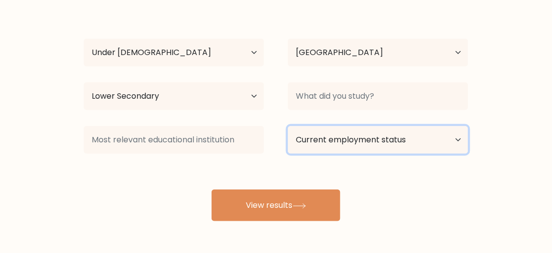
select select "student"
click at [288, 126] on select "Current employment status Employed Student Retired Other / prefer not to answer" at bounding box center [378, 140] width 180 height 28
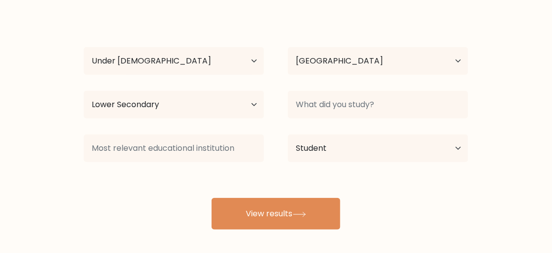
click at [333, 221] on button "View results" at bounding box center [276, 214] width 129 height 32
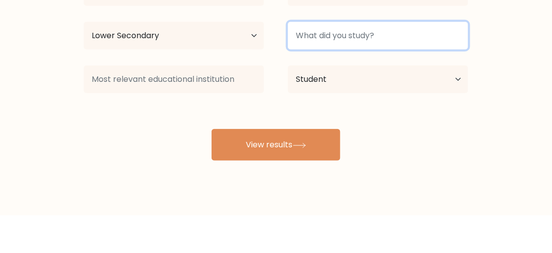
scroll to position [107, 0]
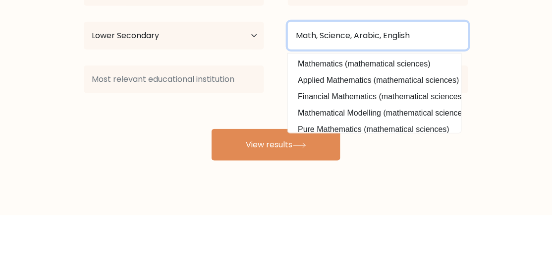
type input "Math, Science, Arabic, English"
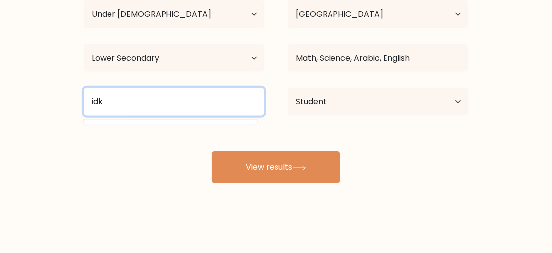
scroll to position [121, 0]
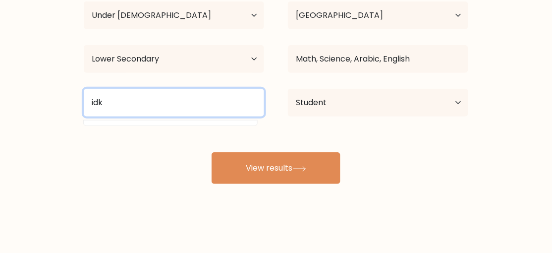
type input "idk"
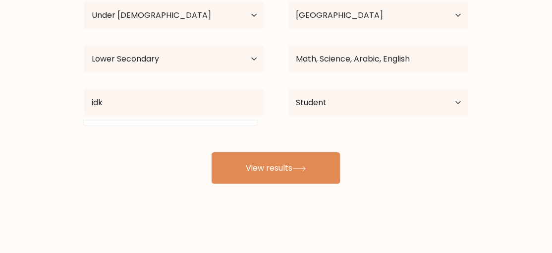
click at [319, 164] on button "View results" at bounding box center [276, 168] width 129 height 32
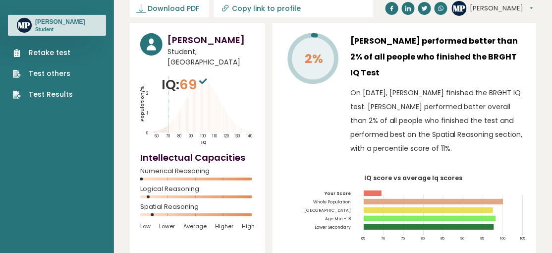
scroll to position [34, 0]
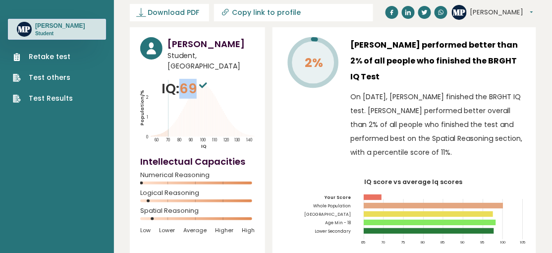
copy span "69"
